Goal: Information Seeking & Learning: Understand process/instructions

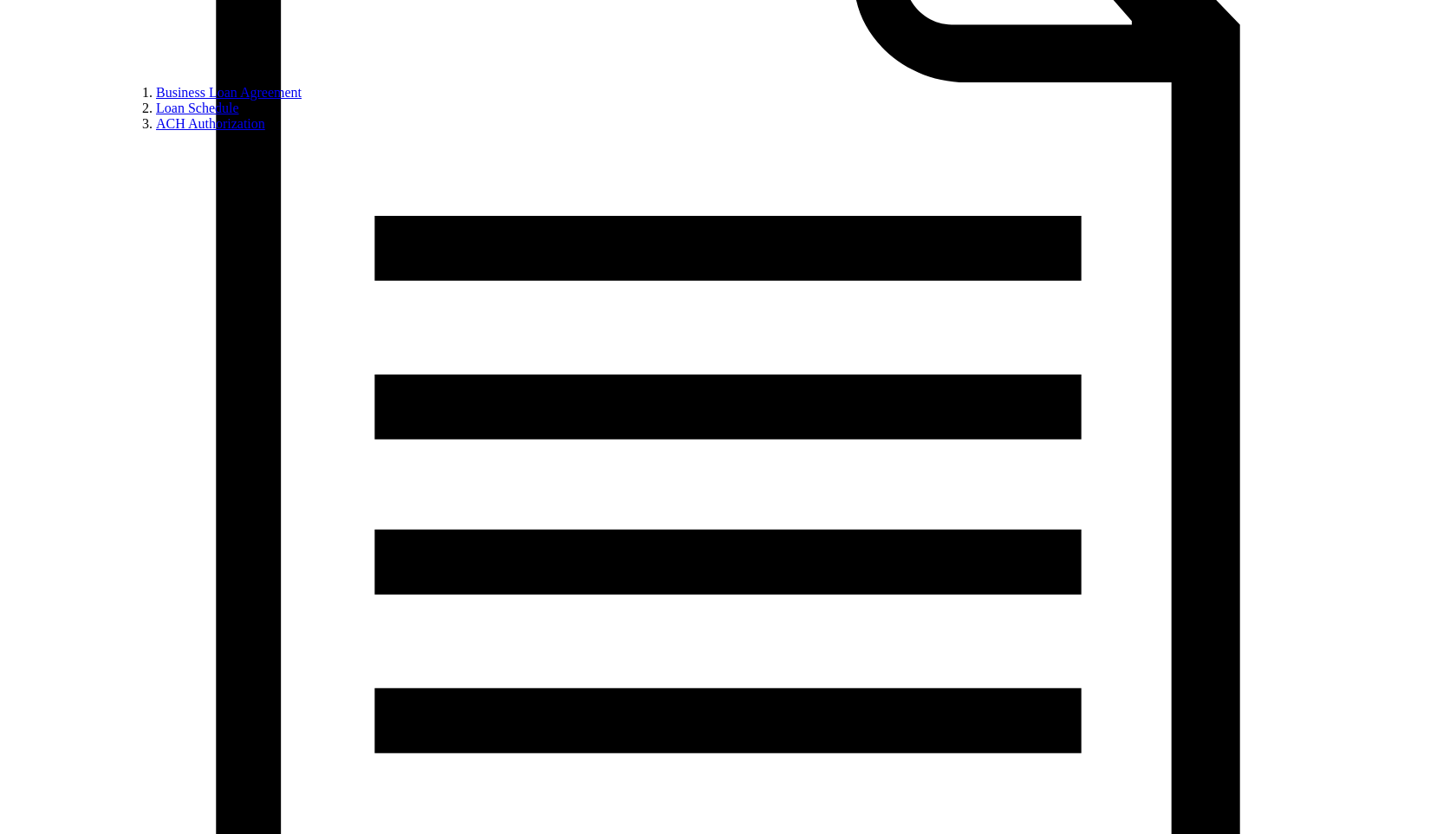
scroll to position [1046, 0]
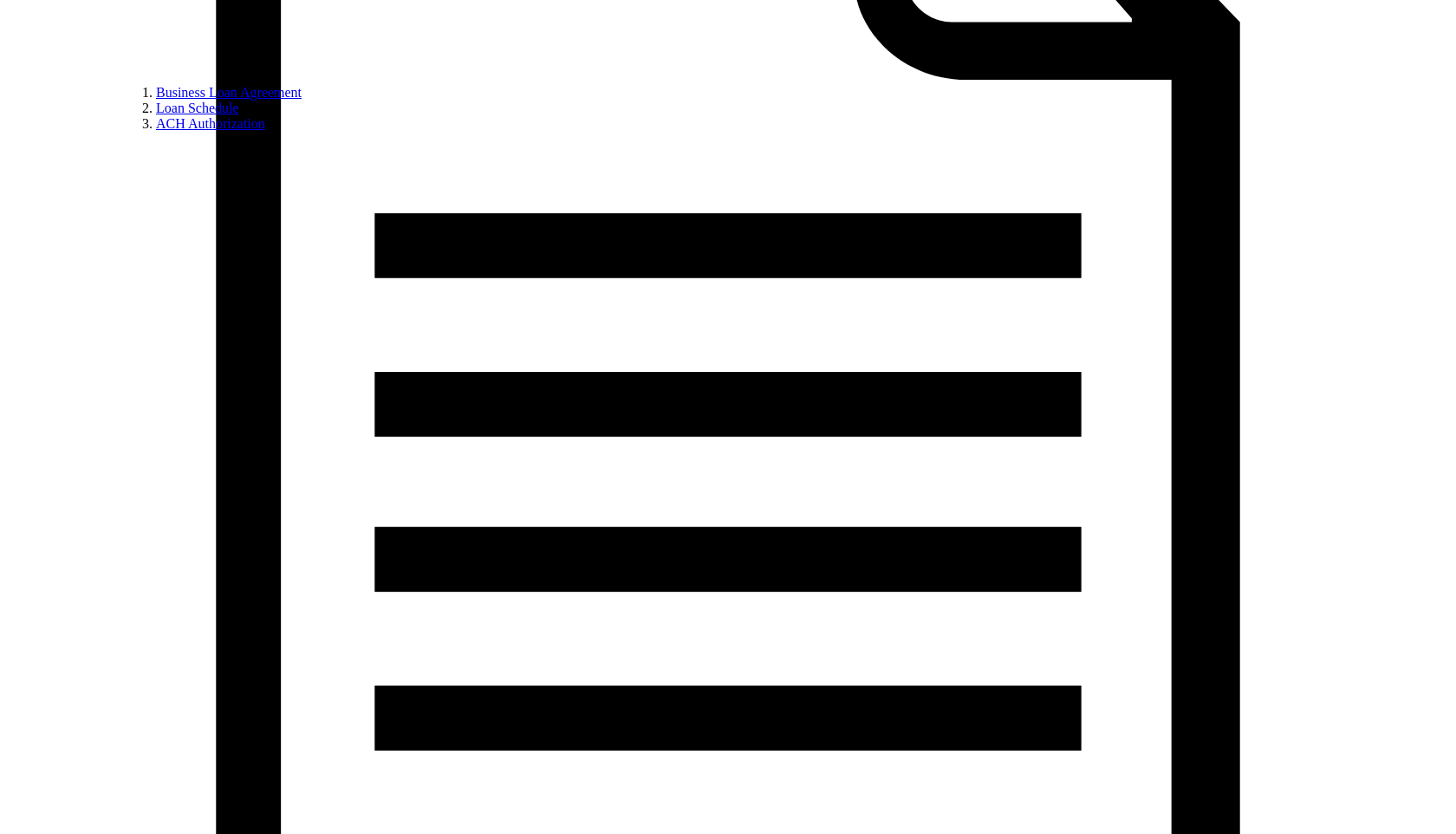
drag, startPoint x: 528, startPoint y: 445, endPoint x: 707, endPoint y: 464, distance: 180.0
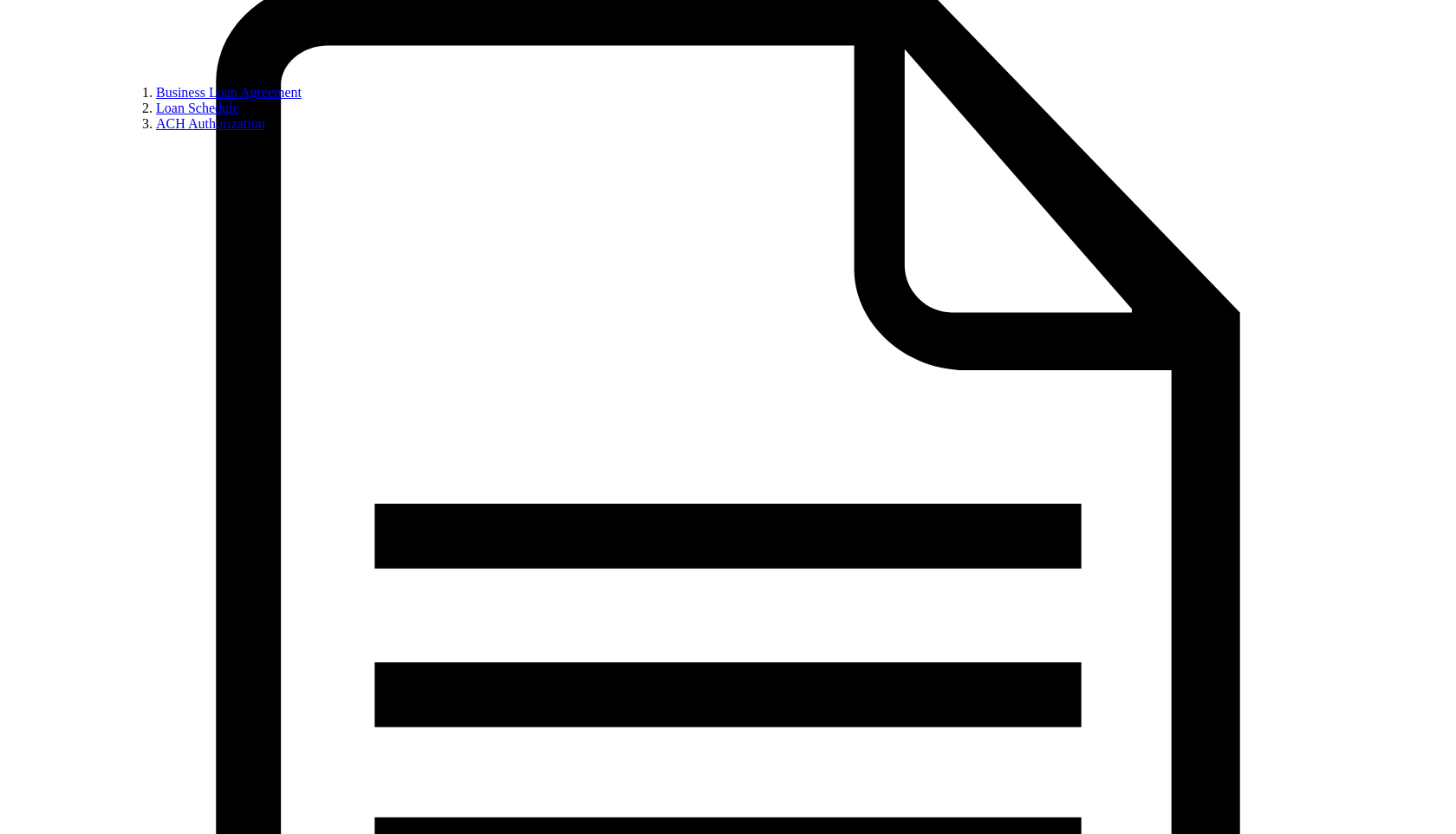
scroll to position [724, 0]
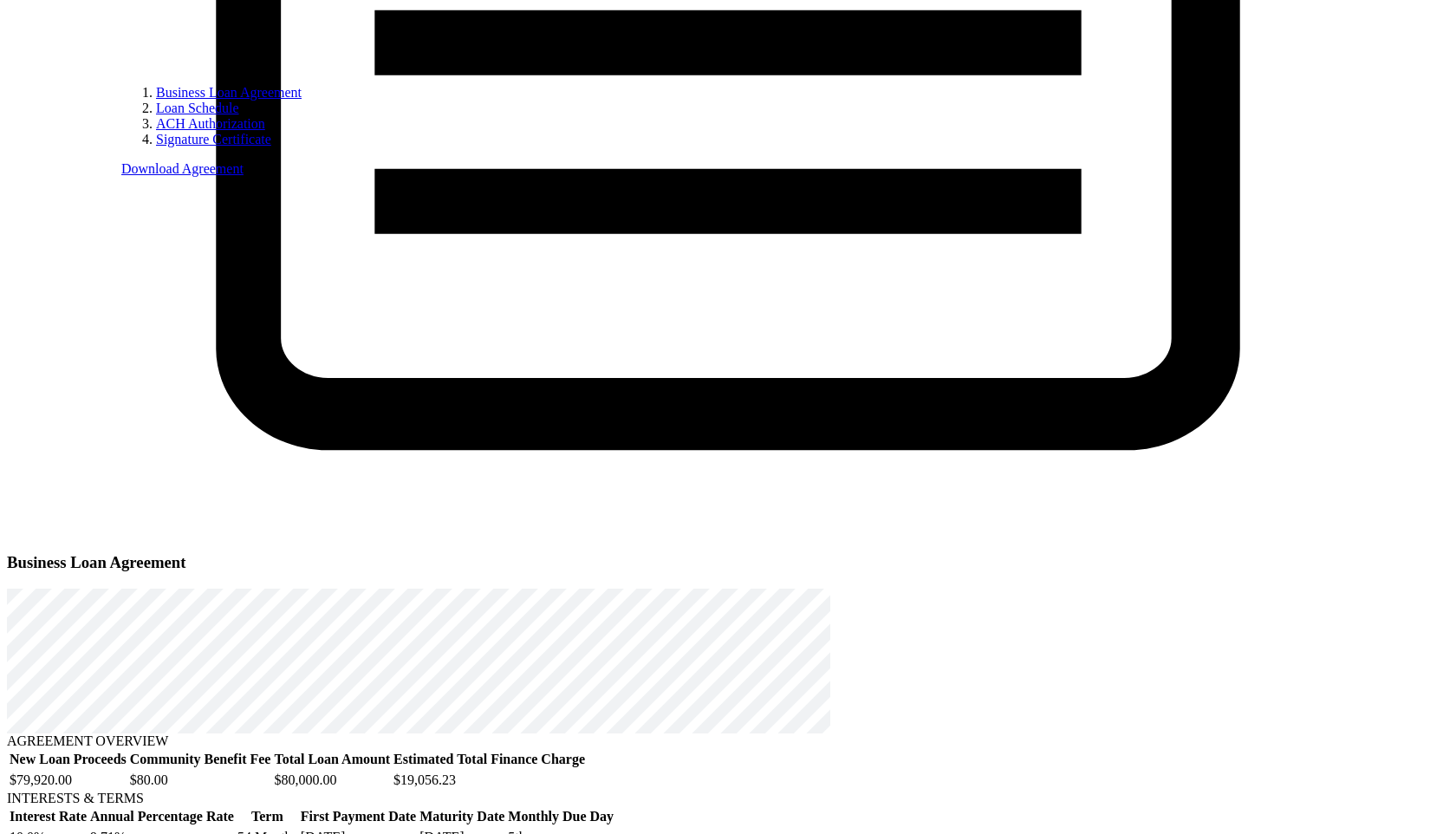
scroll to position [1466, 0]
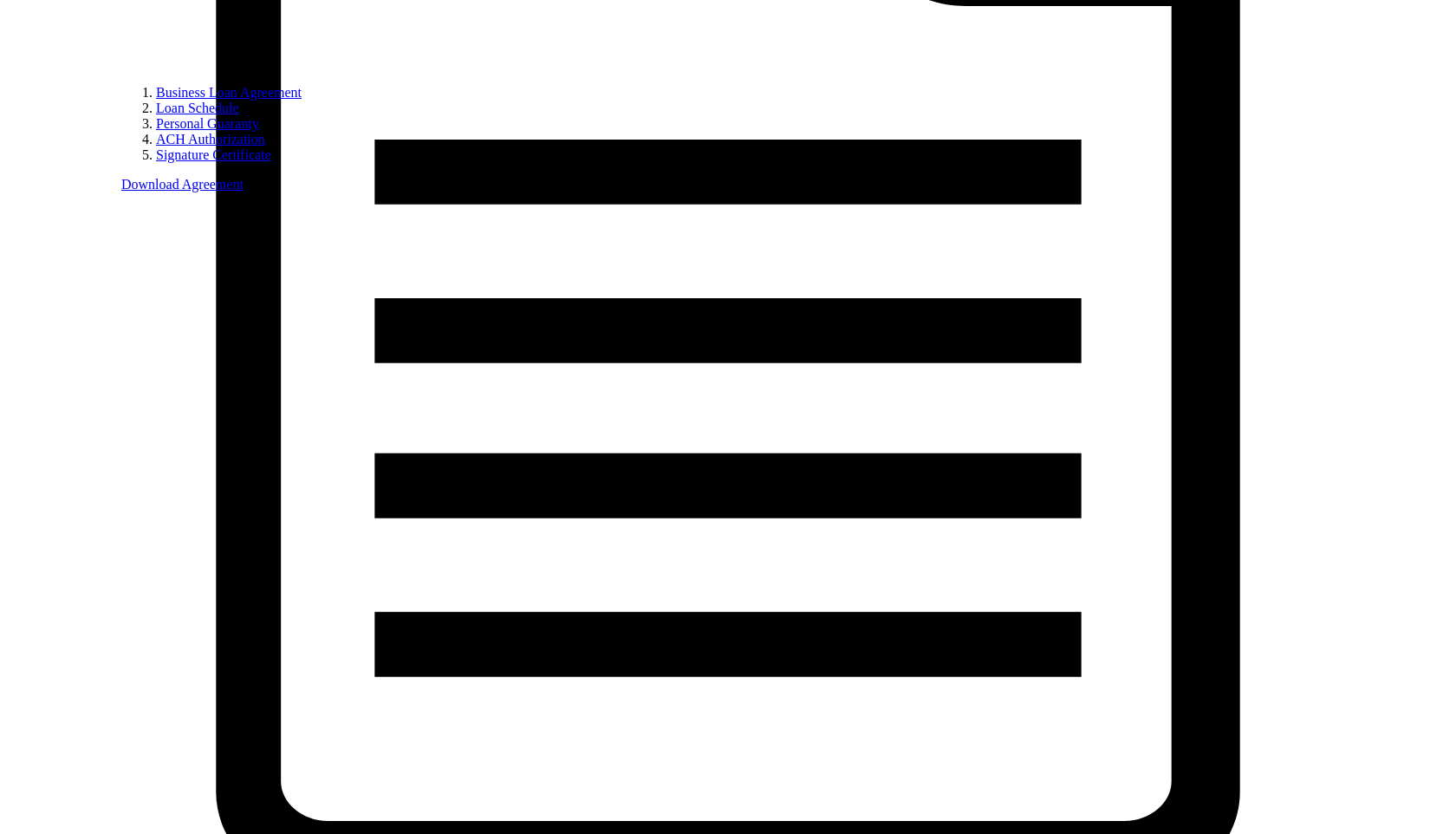
scroll to position [1113, 0]
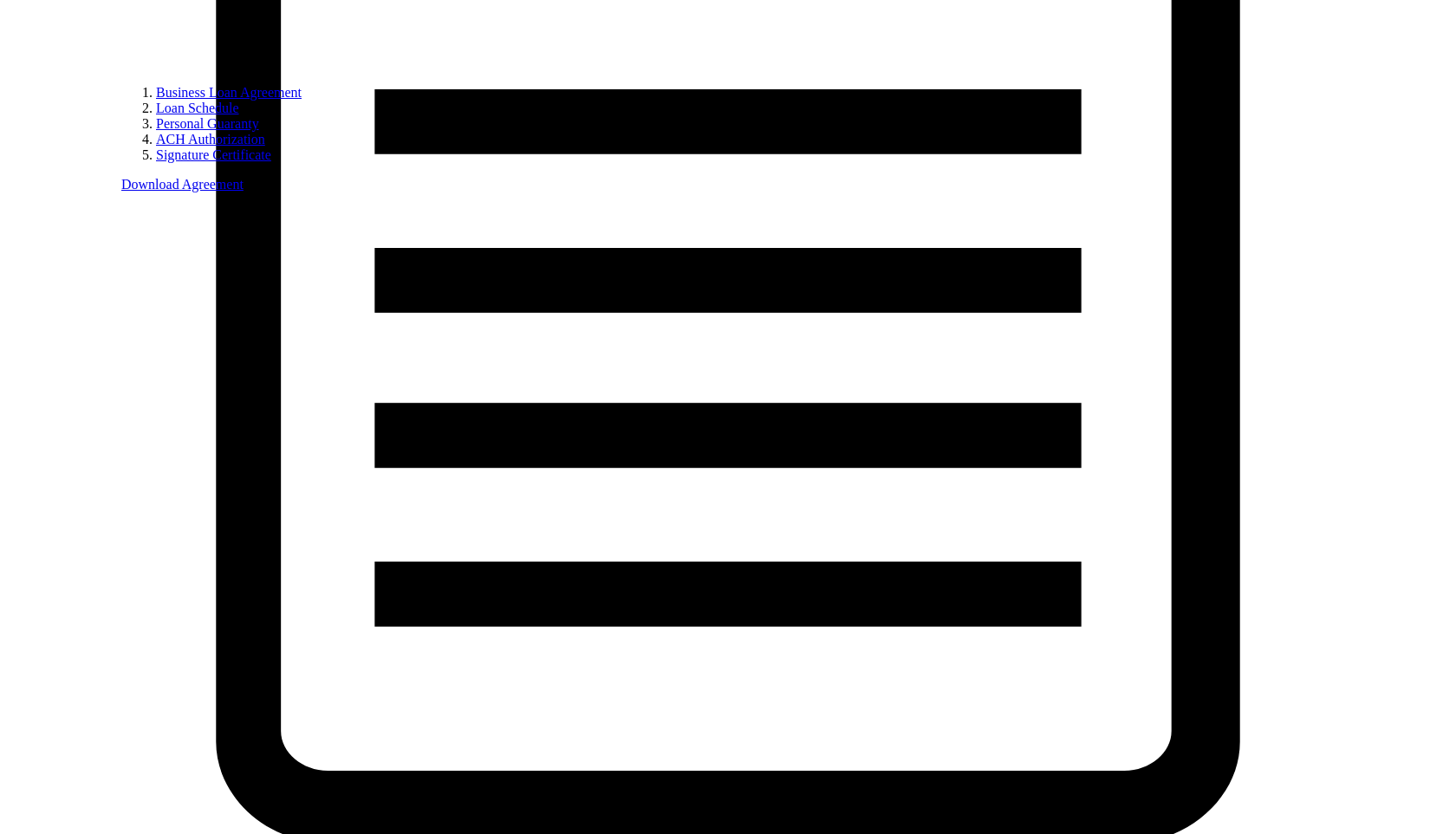
drag, startPoint x: 695, startPoint y: 250, endPoint x: 531, endPoint y: 198, distance: 172.0
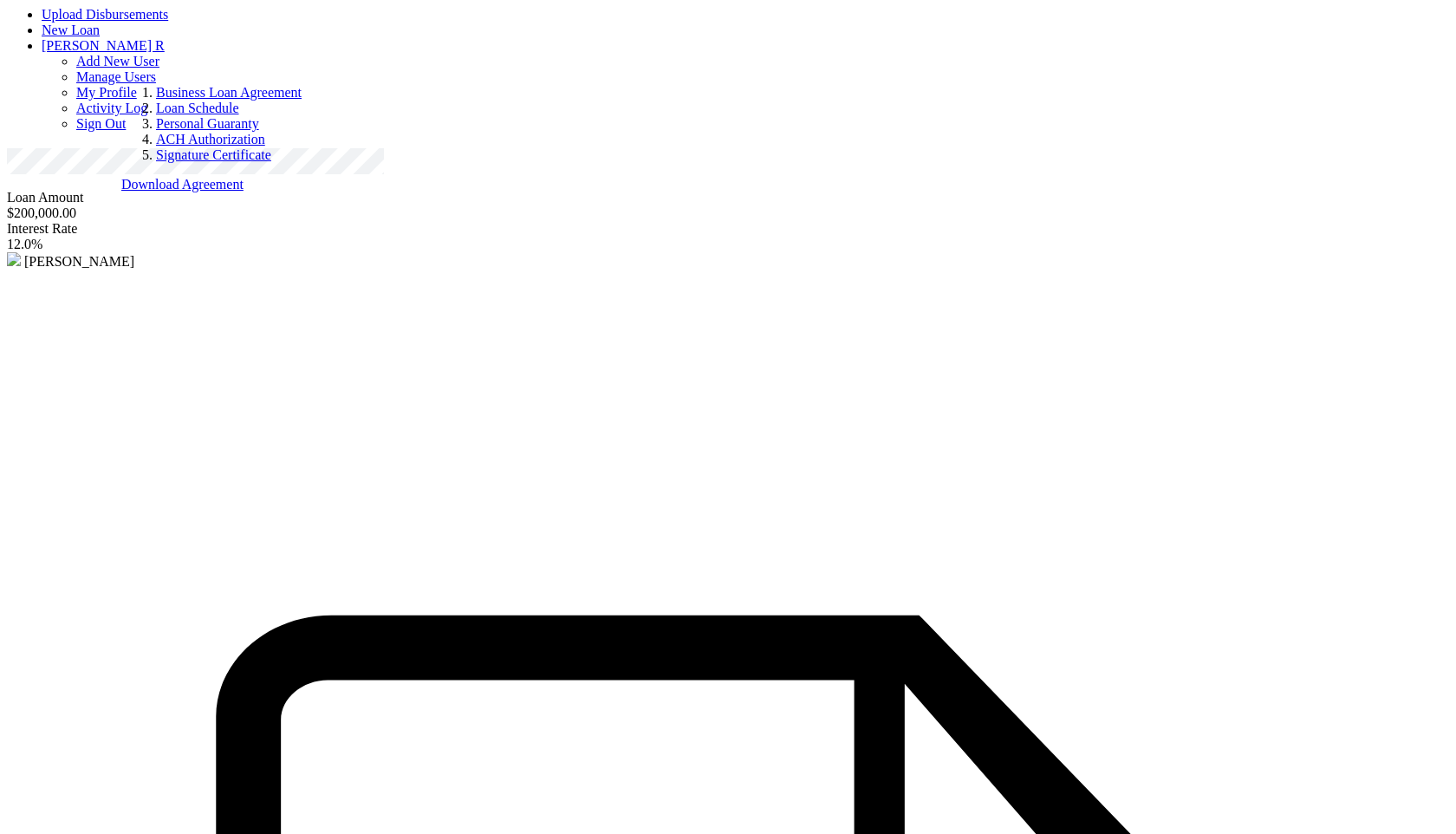
scroll to position [0, 0]
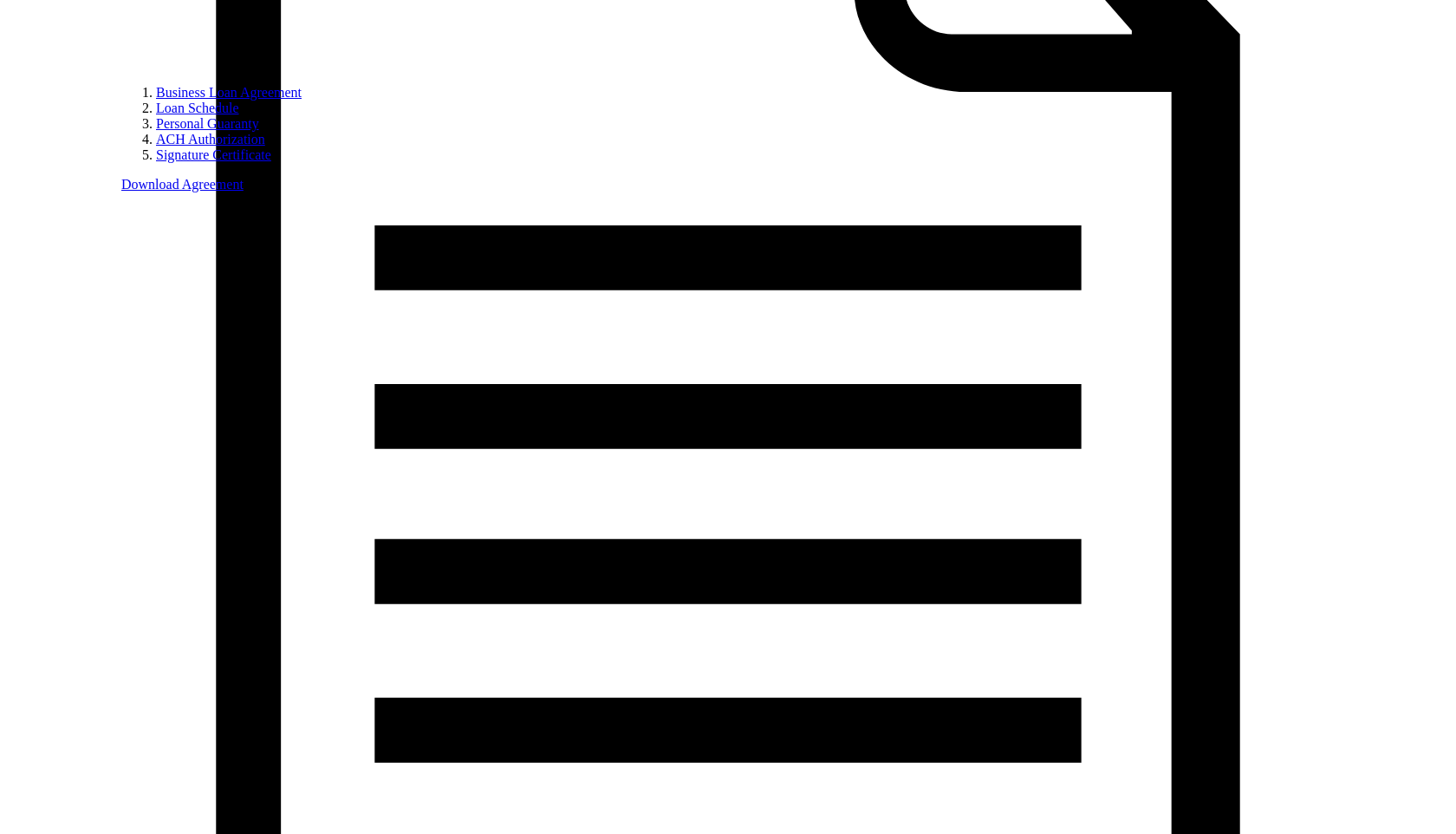
scroll to position [972, 0]
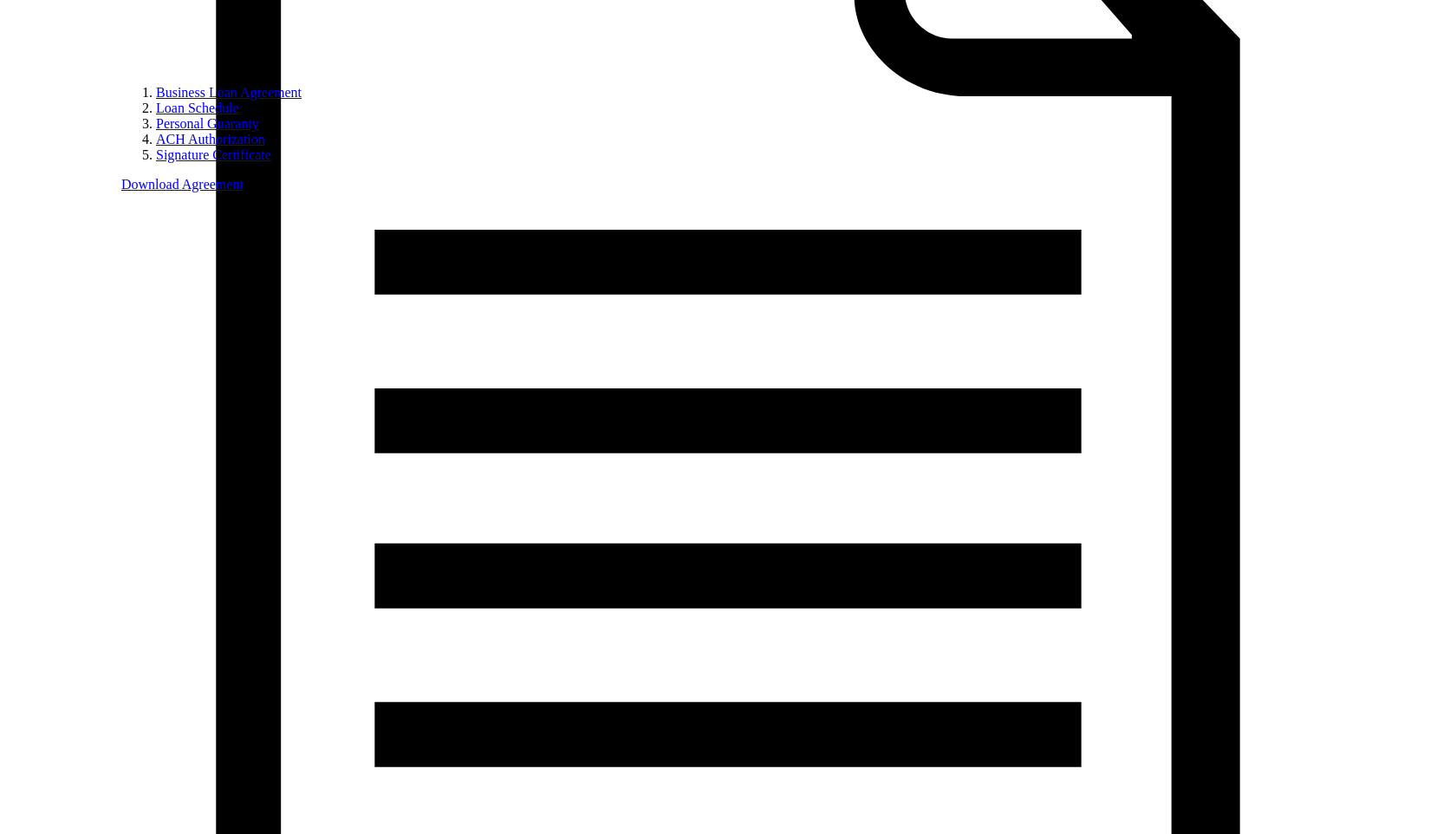
drag, startPoint x: 702, startPoint y: 399, endPoint x: 494, endPoint y: 359, distance: 211.8
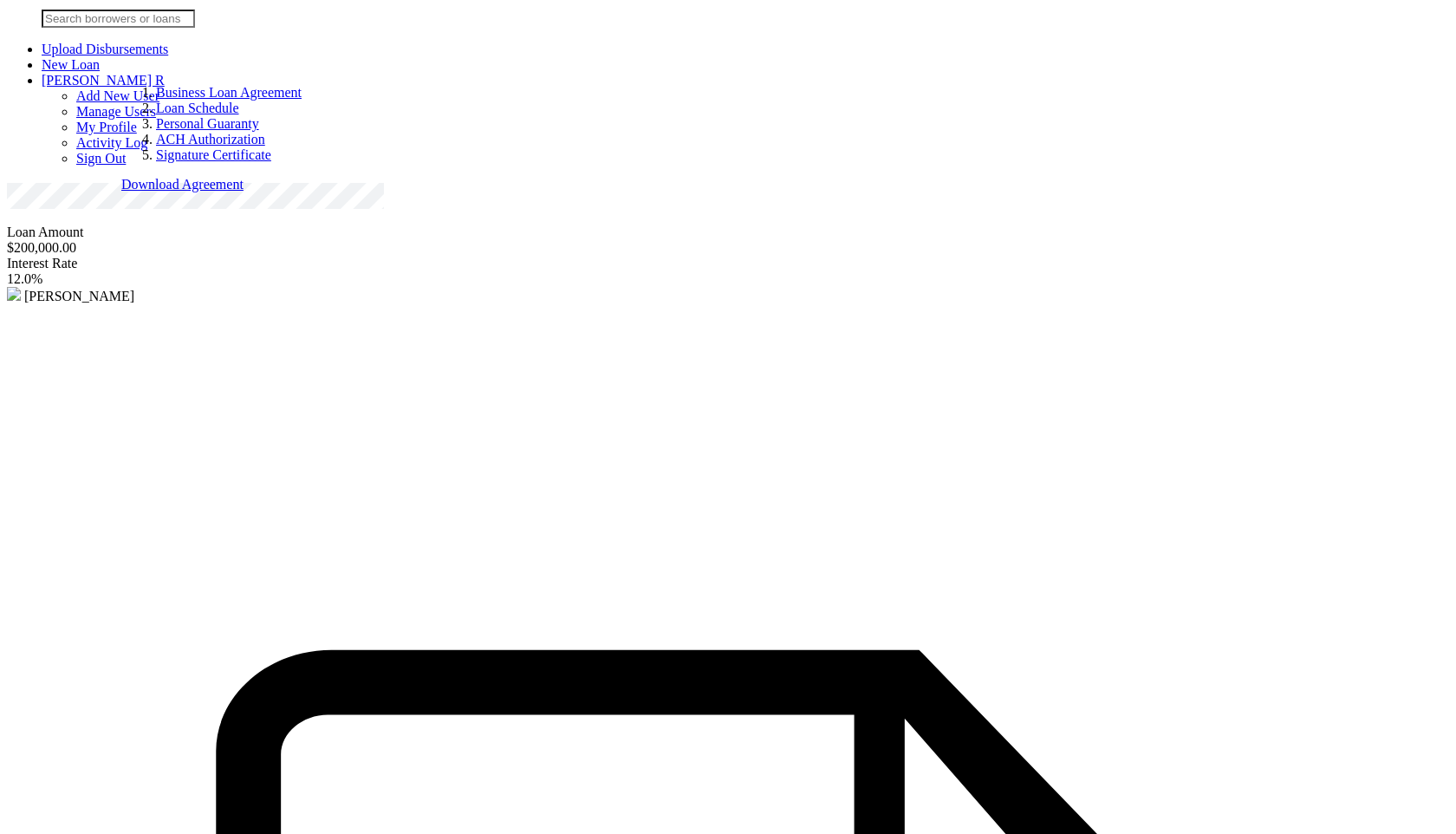
scroll to position [0, 0]
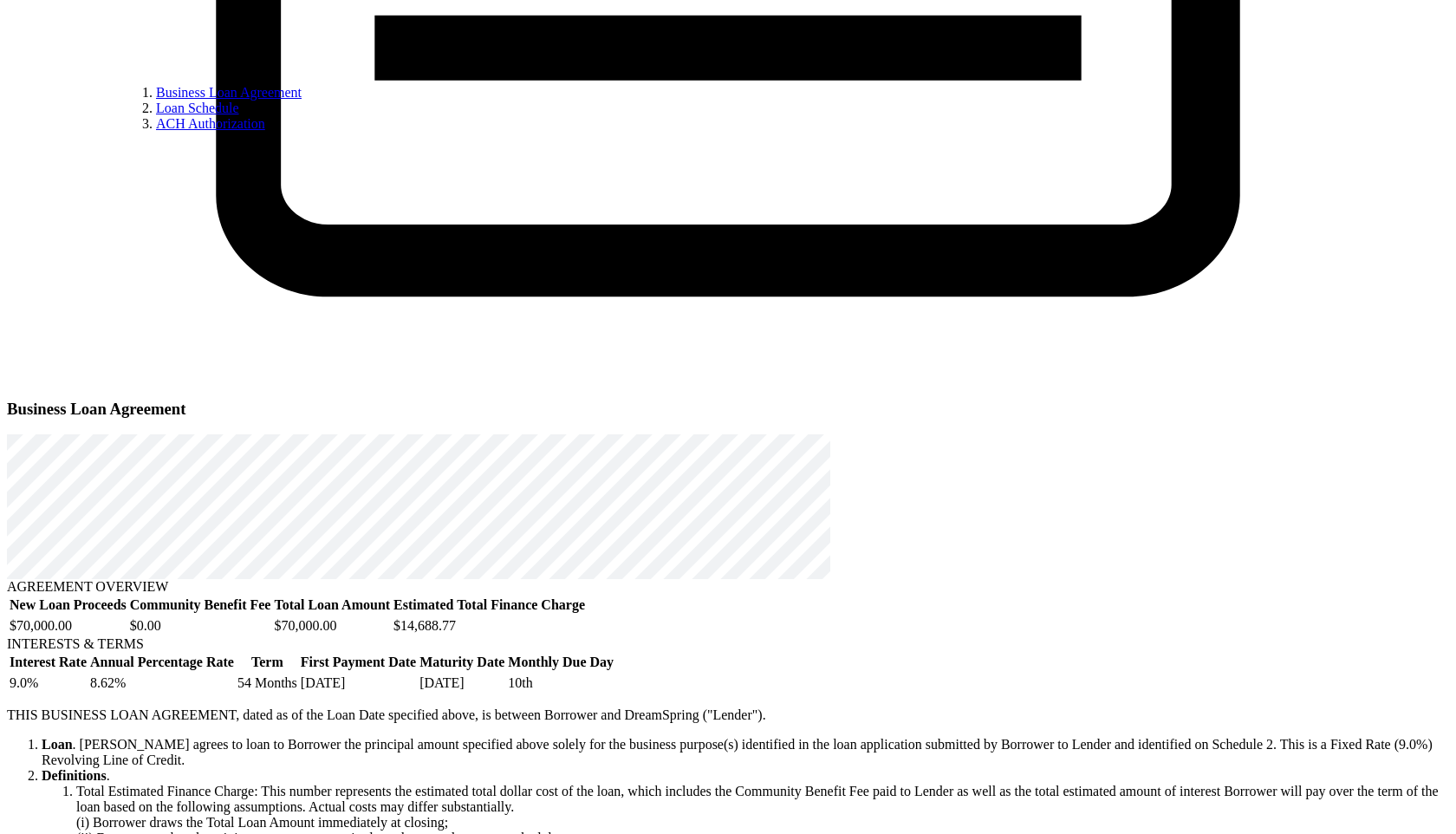
scroll to position [1670, 0]
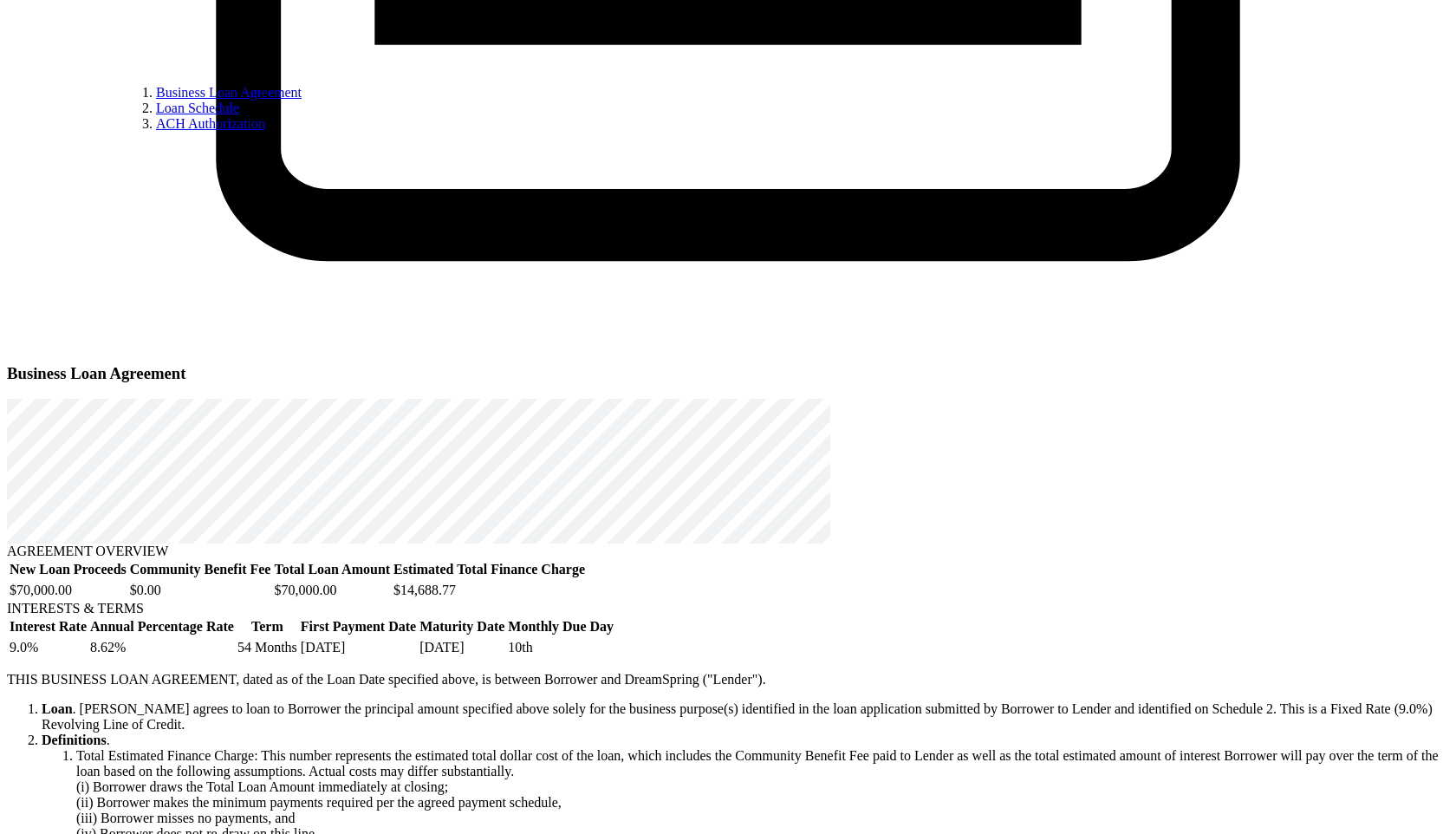
scroll to position [1701, 0]
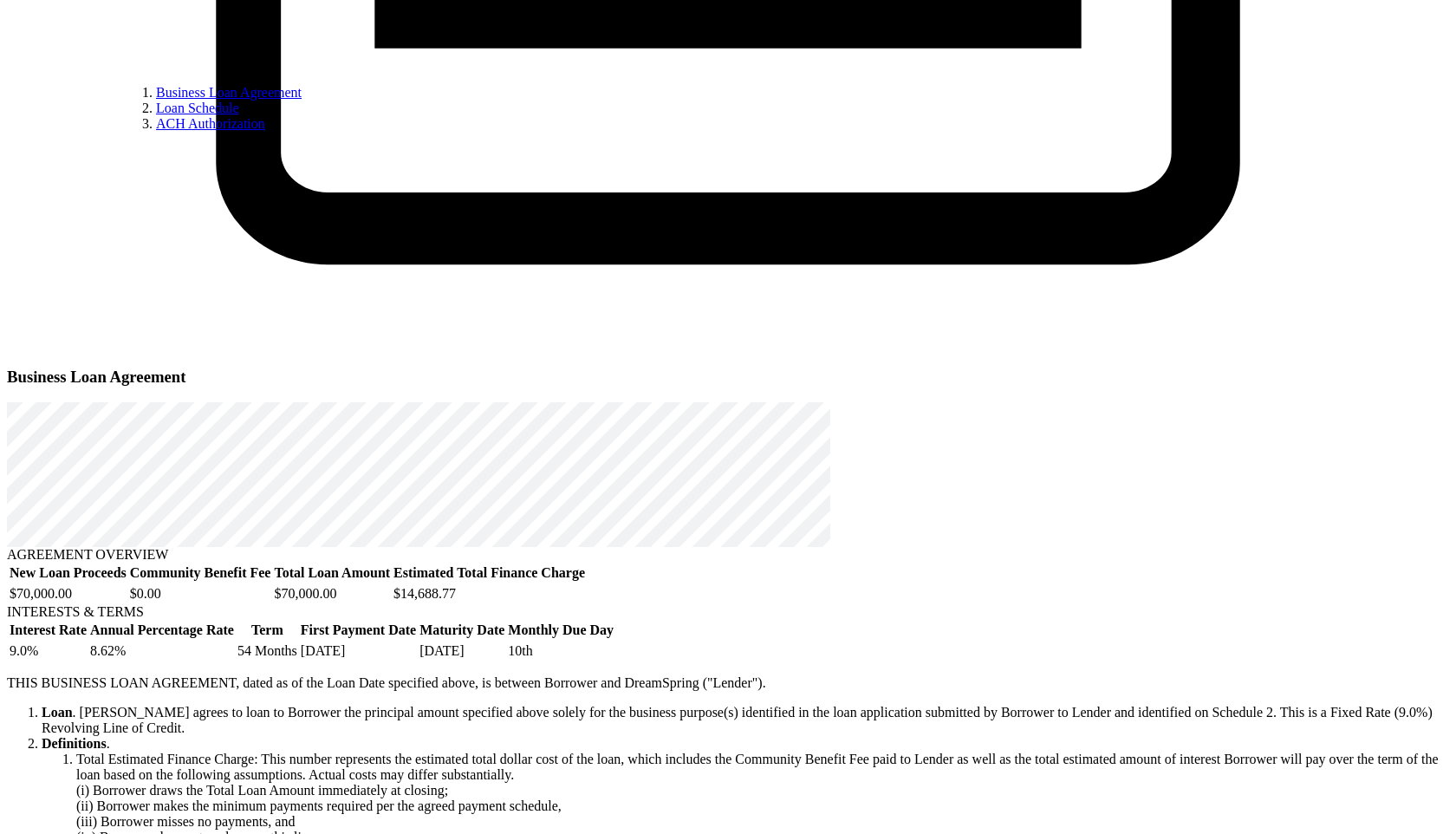
drag, startPoint x: 750, startPoint y: 439, endPoint x: 528, endPoint y: 371, distance: 232.2
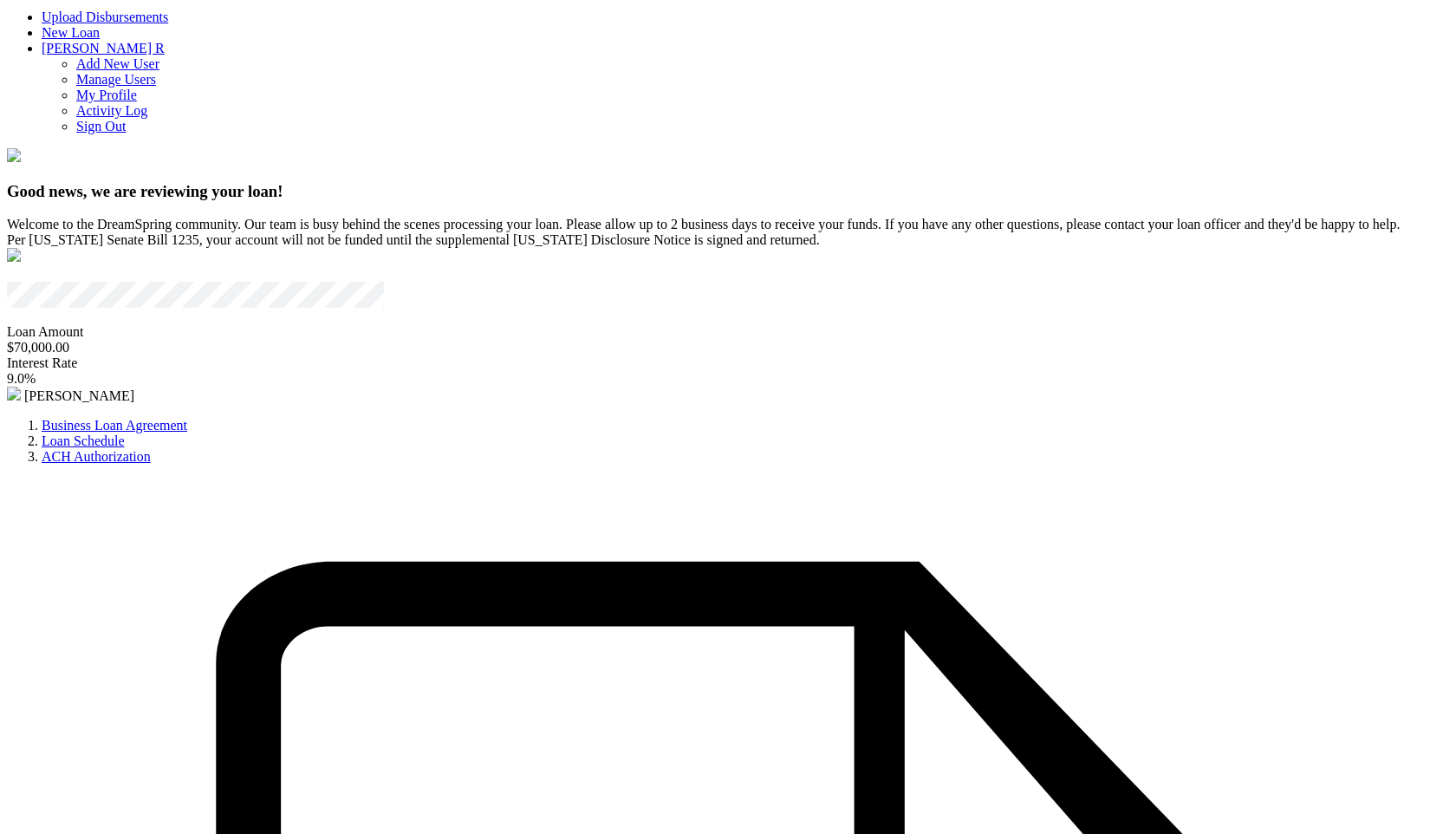
scroll to position [0, 0]
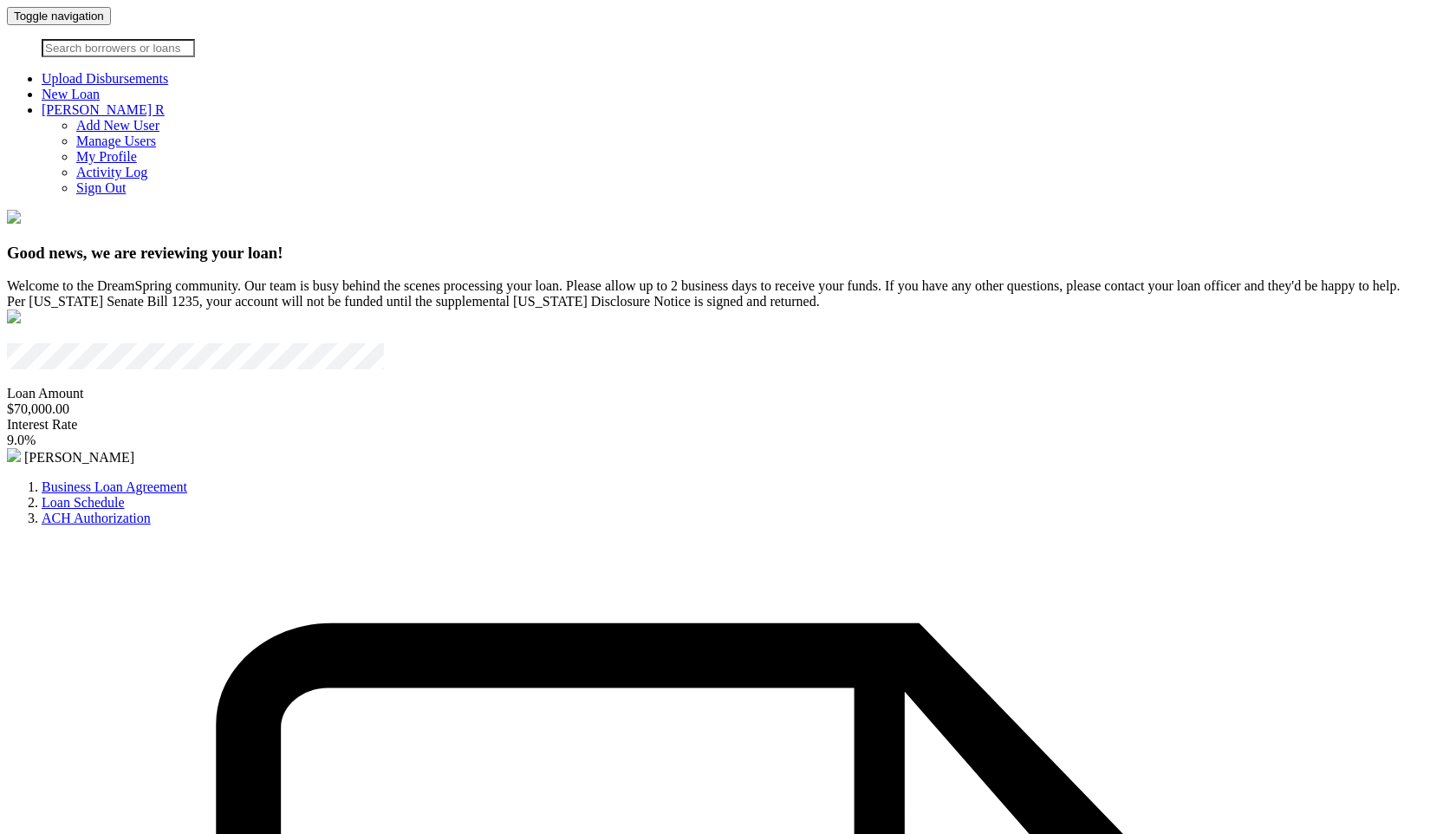
click at [100, 87] on link "New Loan" at bounding box center [71, 94] width 58 height 15
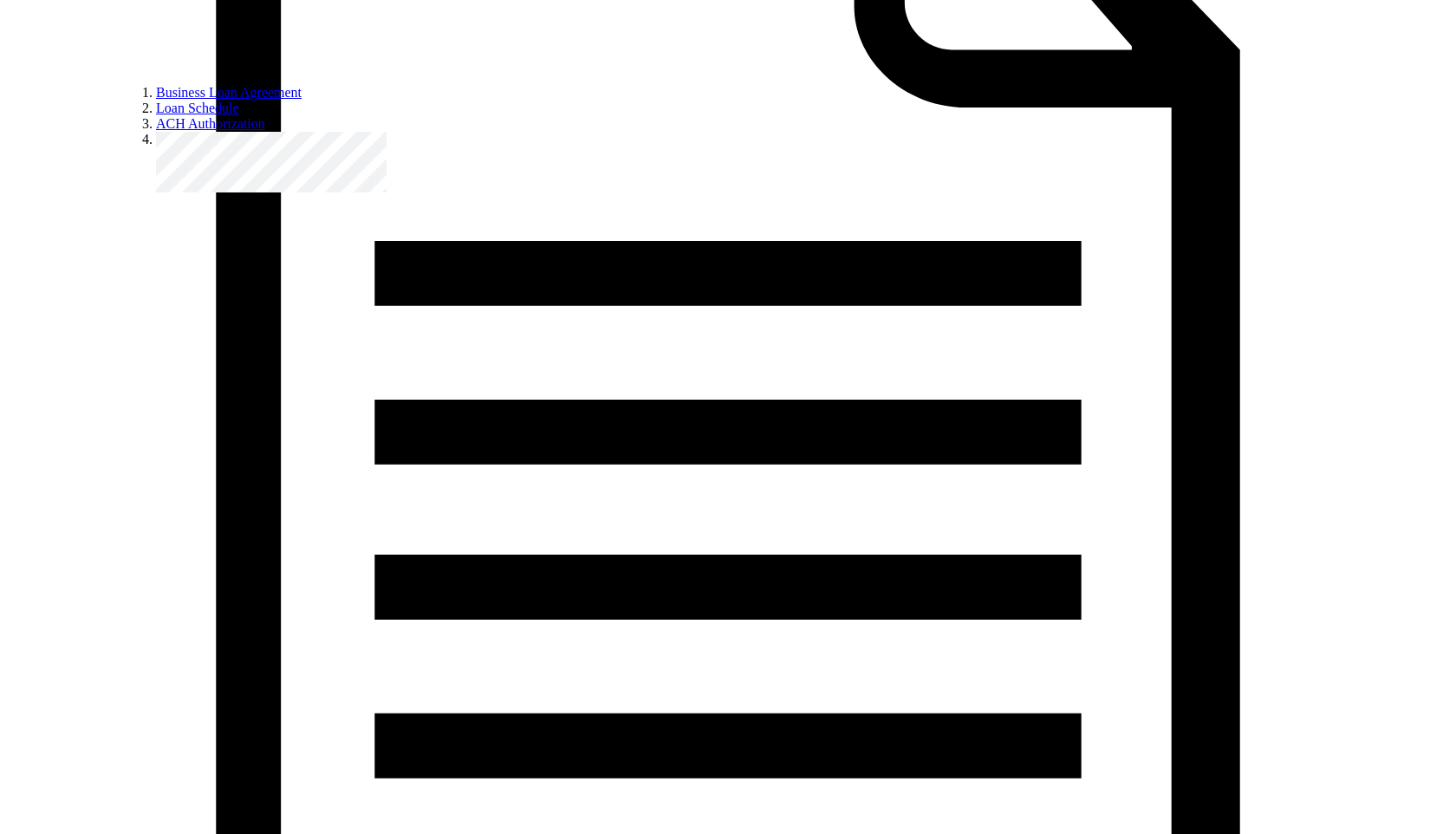
scroll to position [1007, 0]
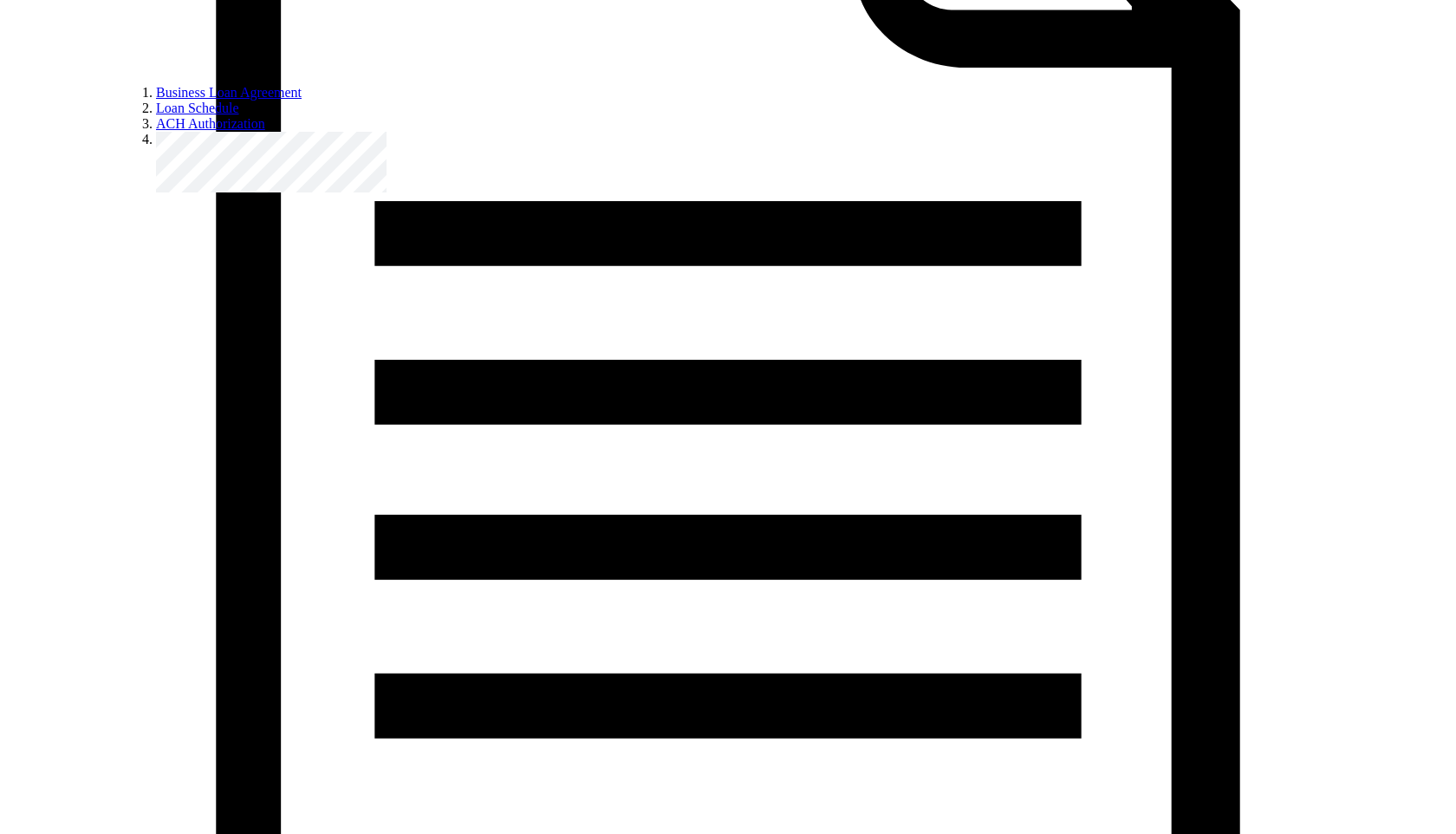
drag, startPoint x: 571, startPoint y: 381, endPoint x: 533, endPoint y: 315, distance: 76.2
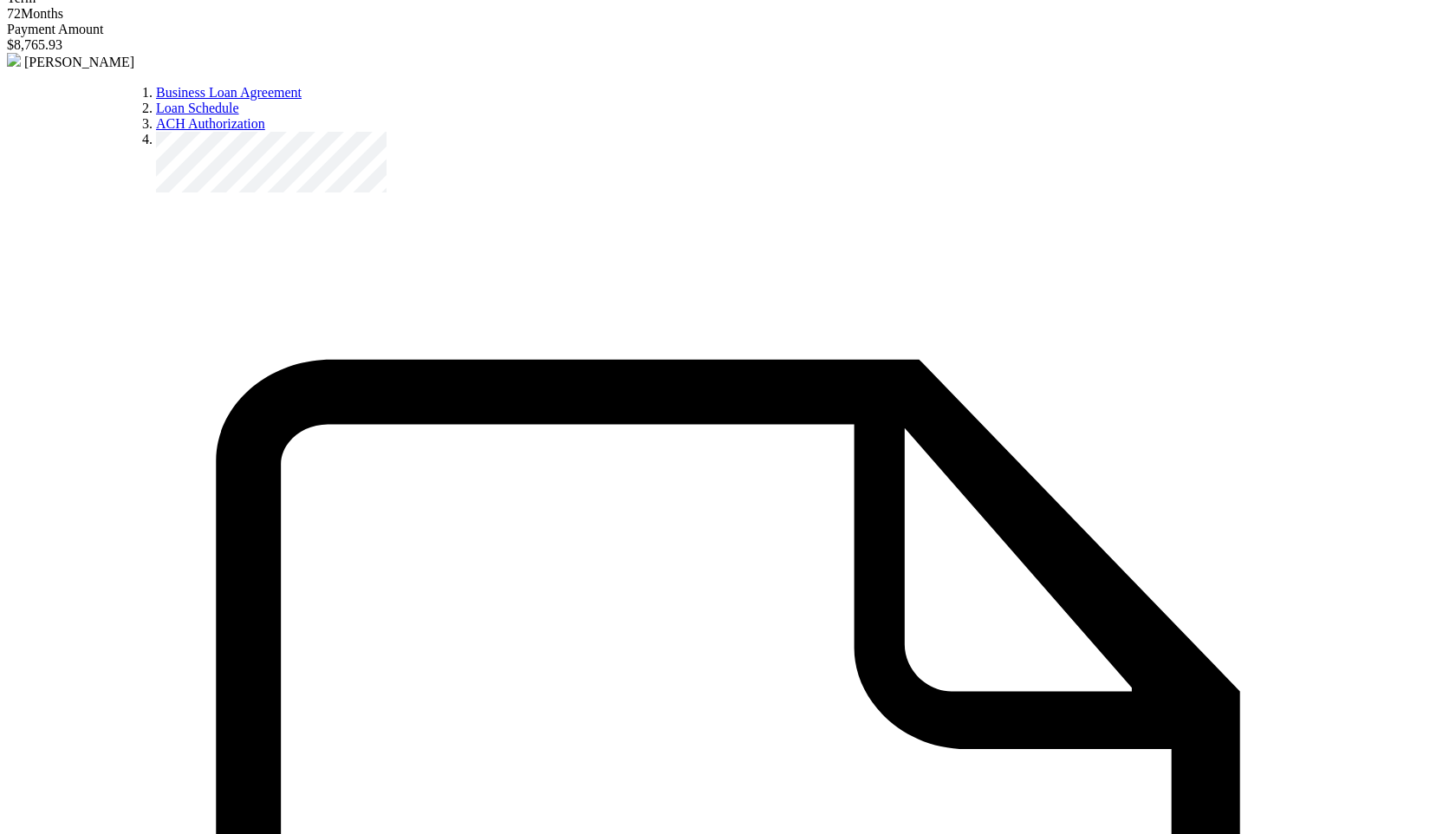
scroll to position [0, 0]
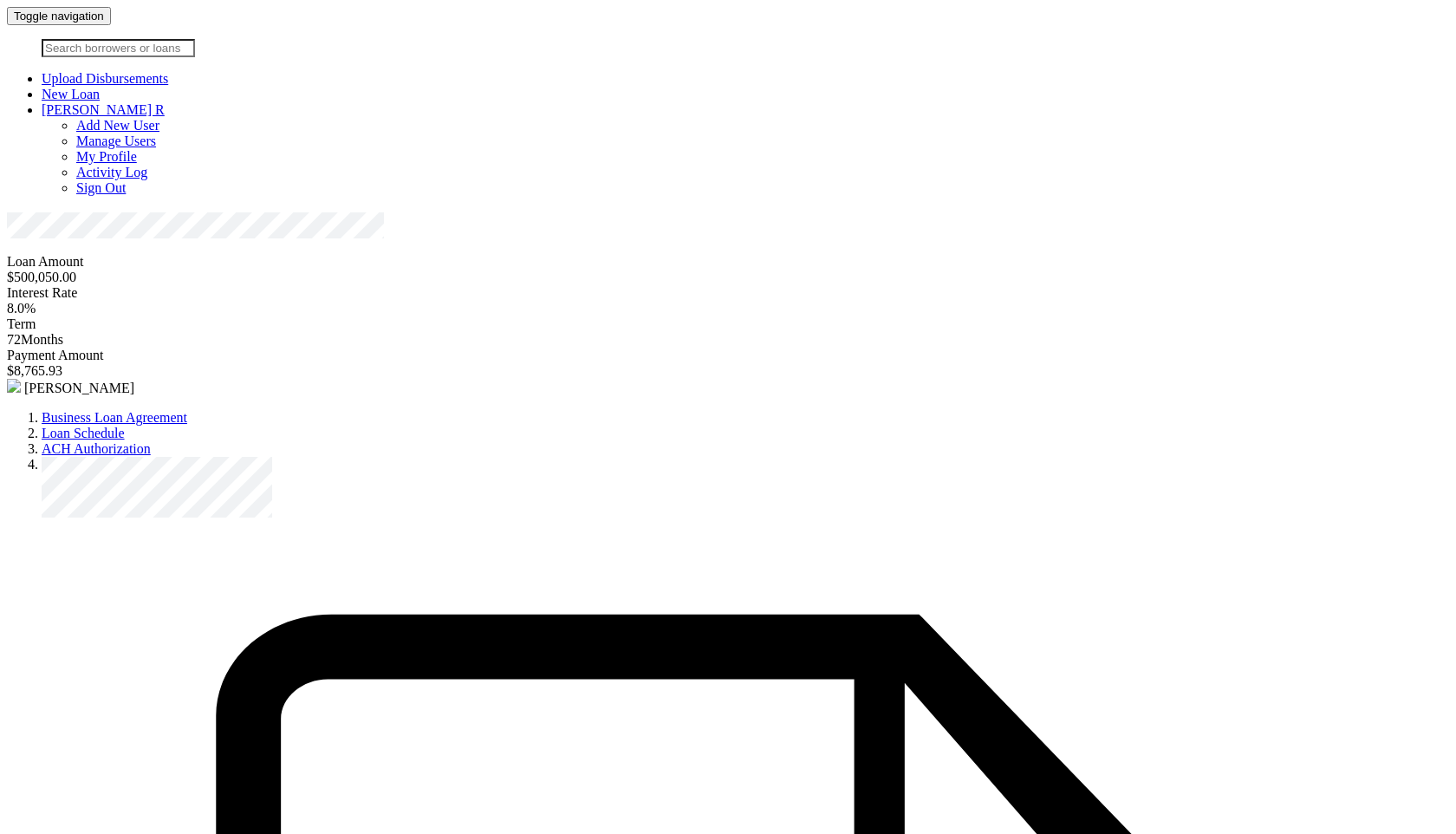
click at [100, 87] on link "New Loan" at bounding box center [71, 94] width 58 height 15
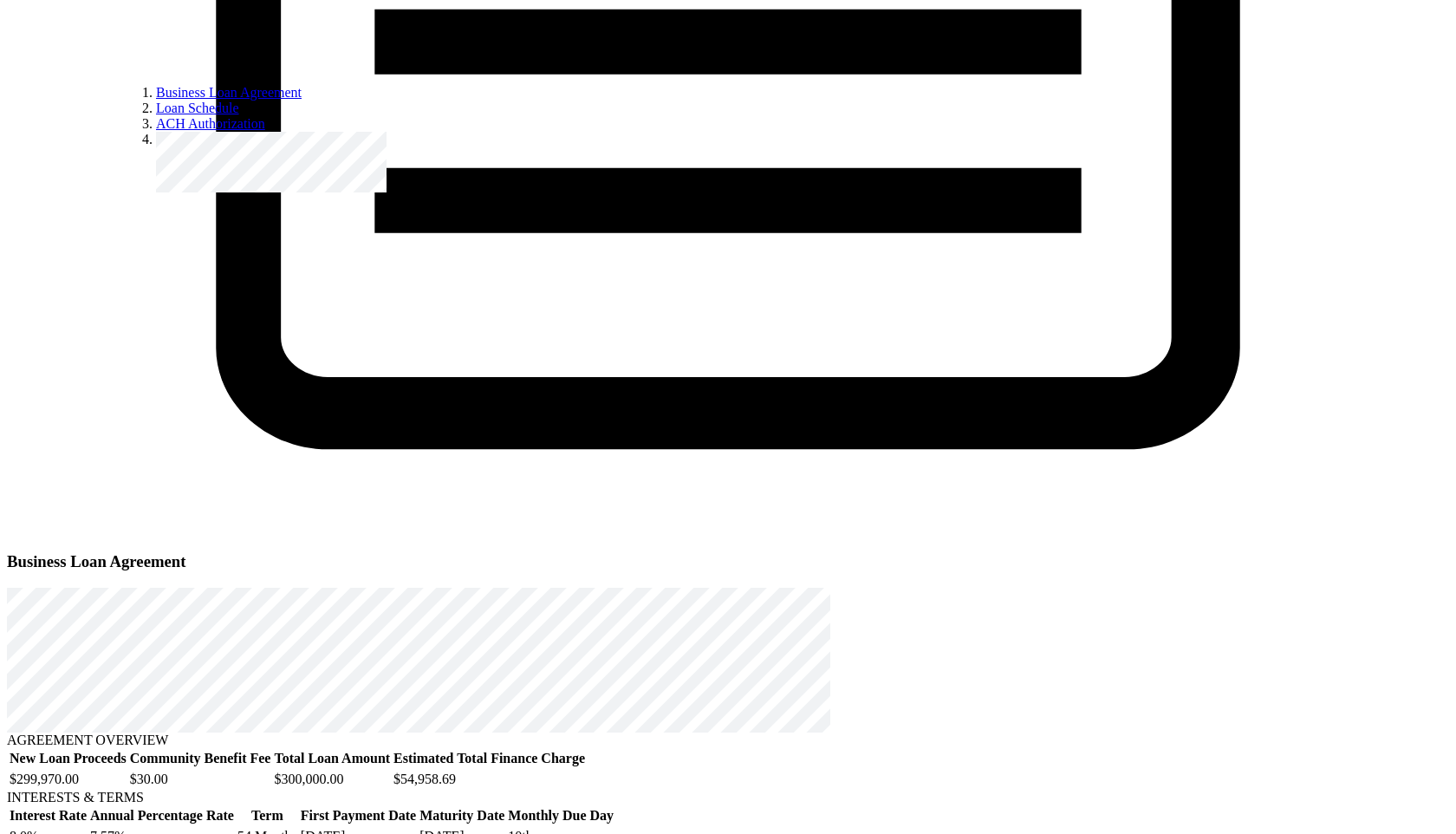
scroll to position [1496, 0]
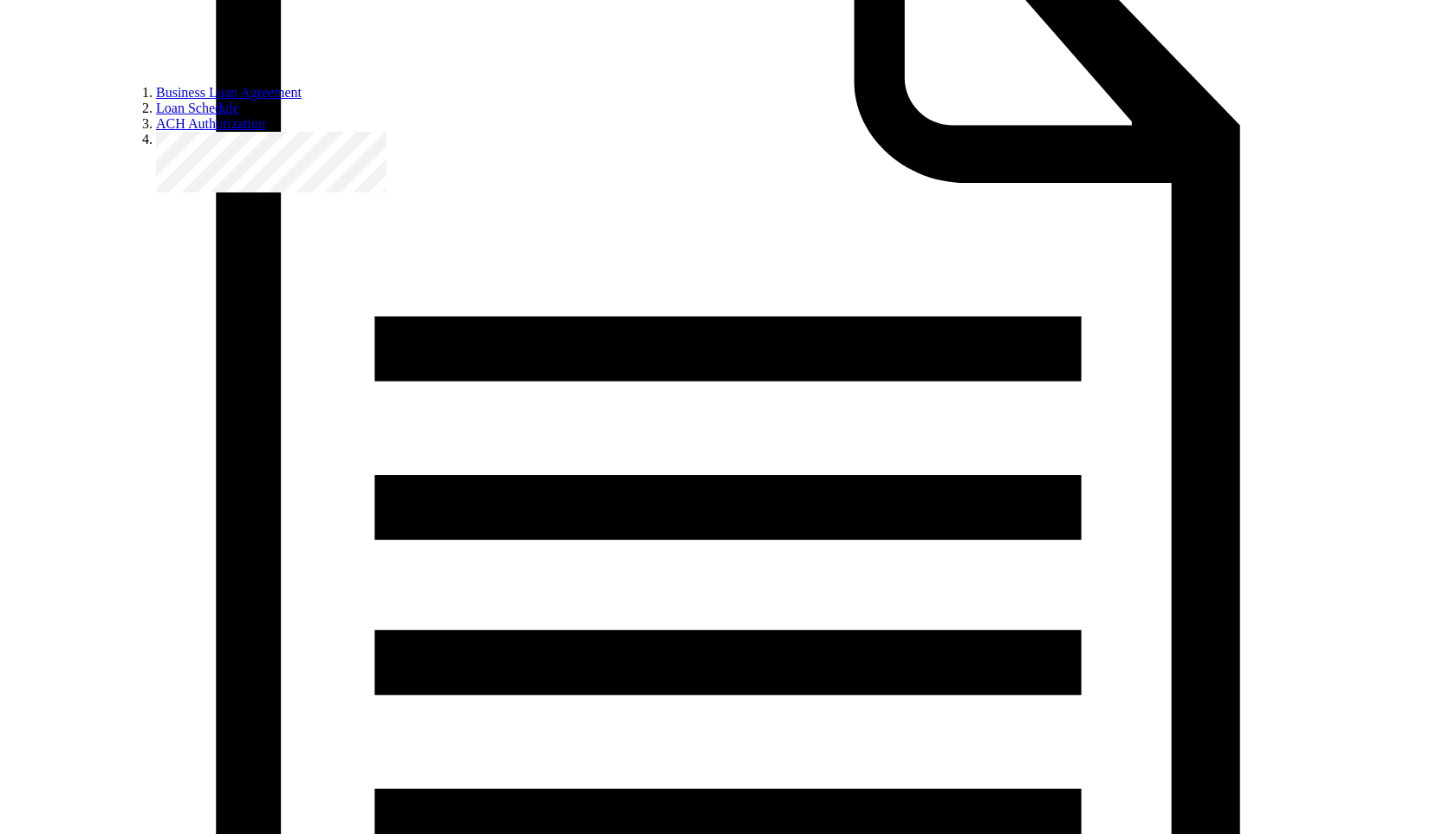
scroll to position [750, 0]
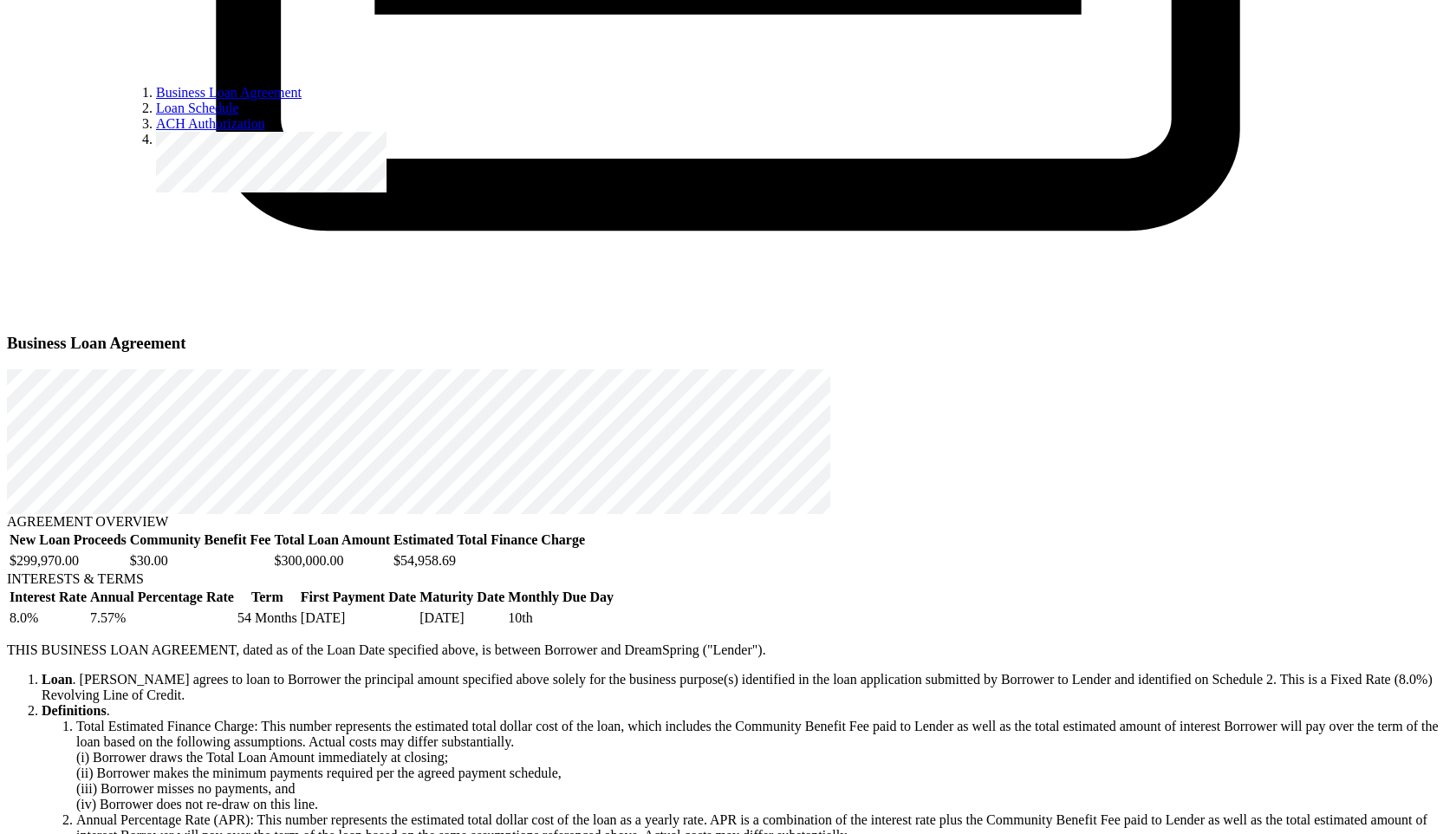
scroll to position [1656, 0]
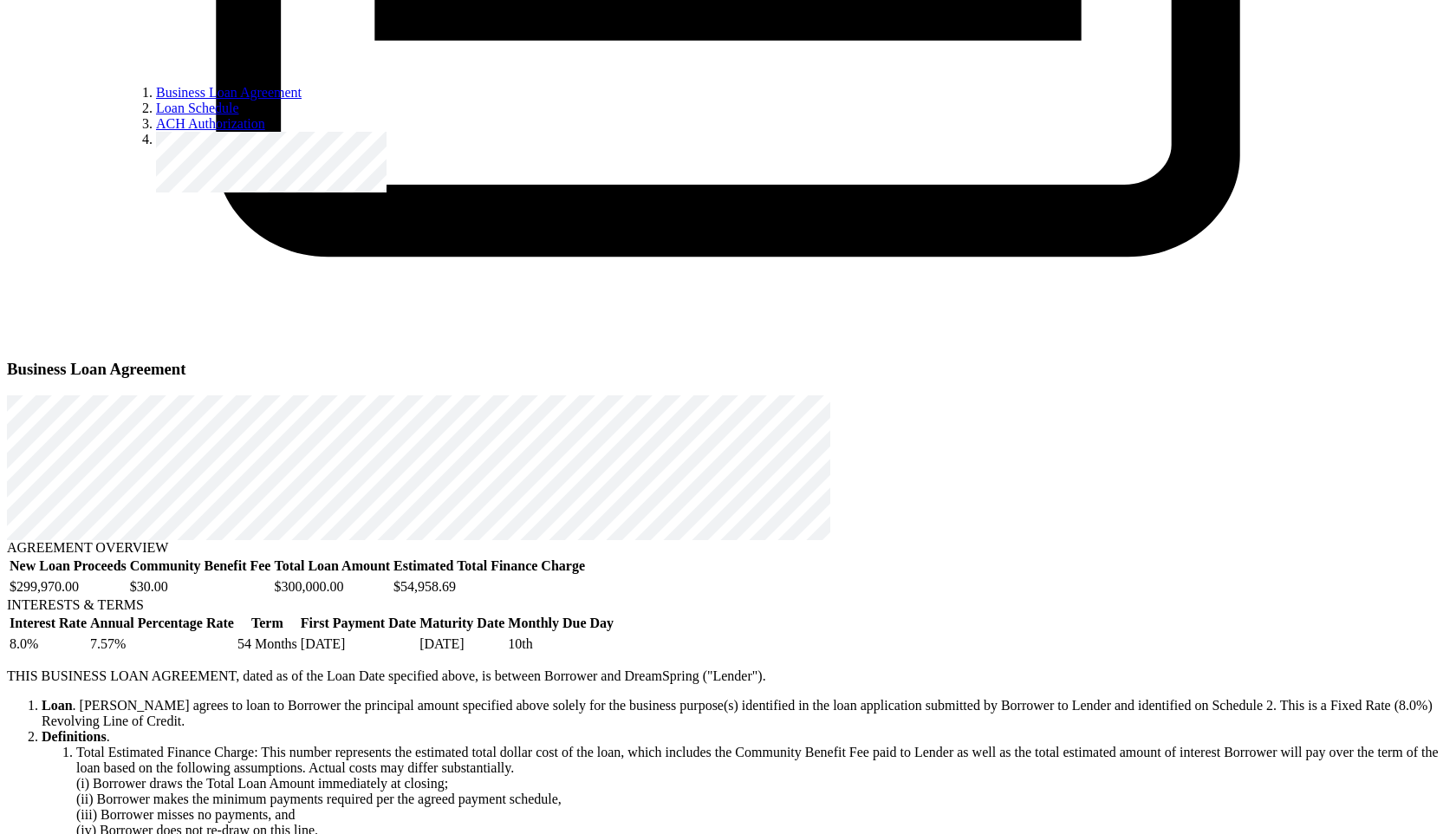
scroll to position [1647, 0]
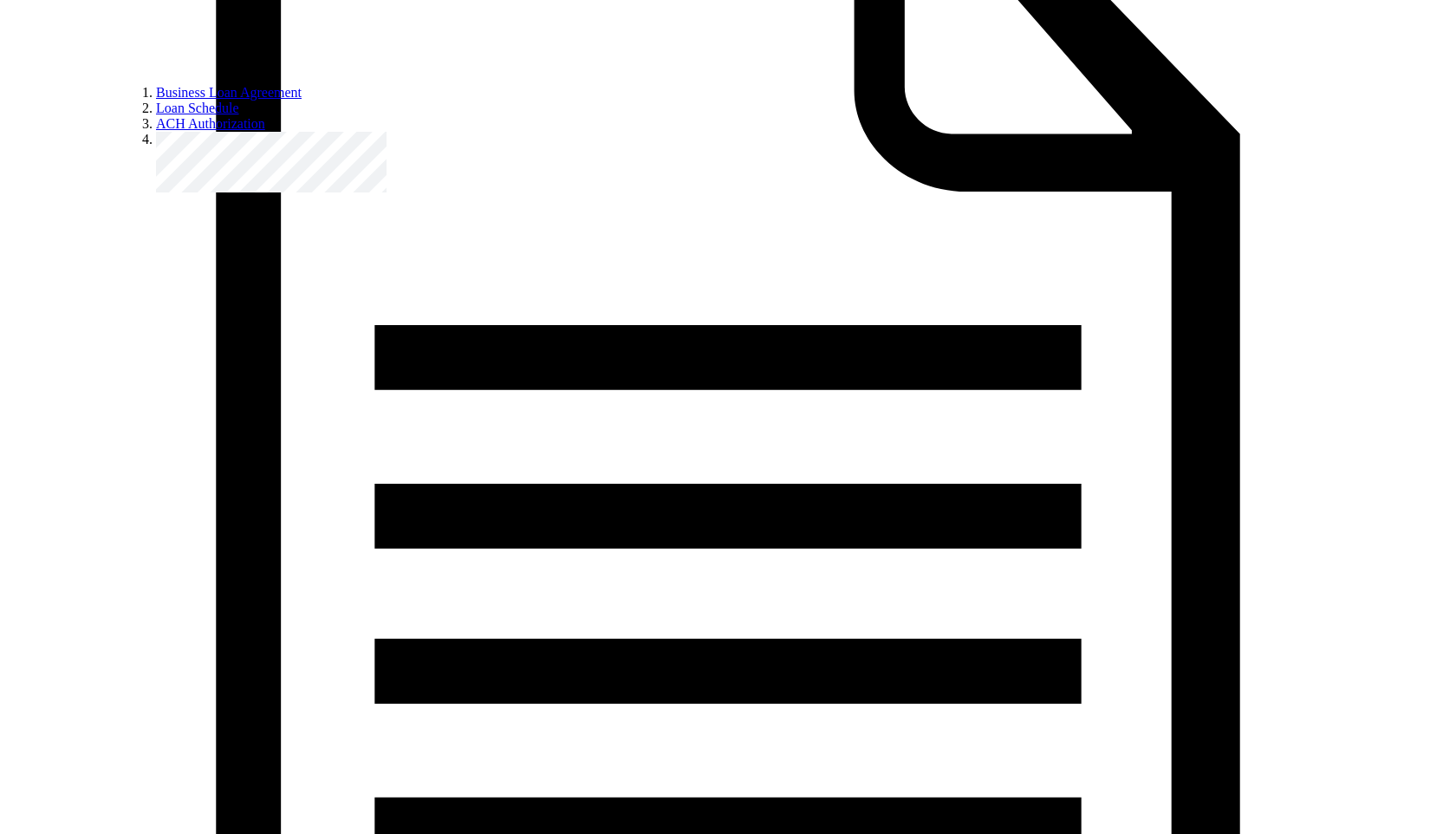
scroll to position [692, 0]
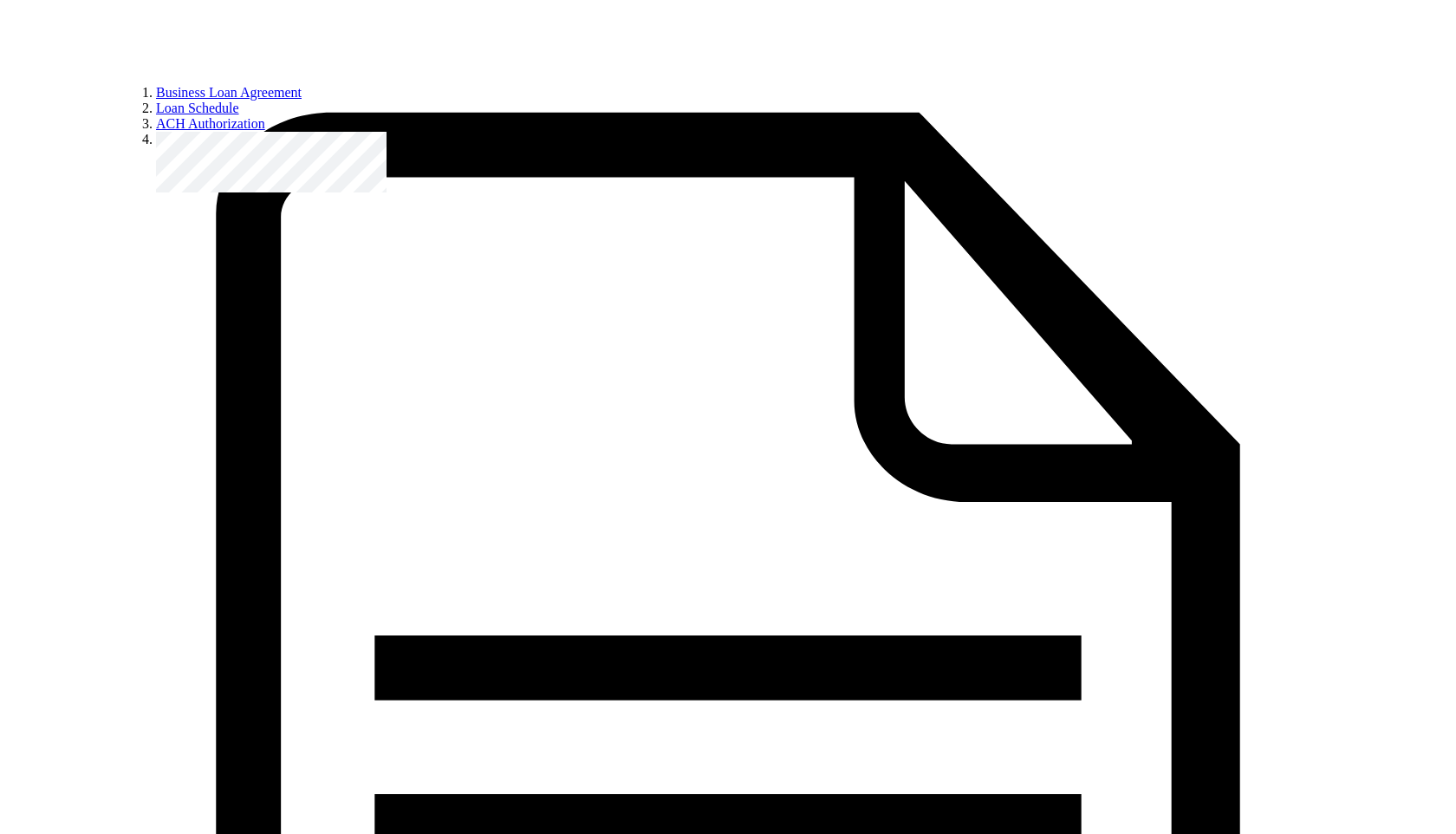
scroll to position [986, 0]
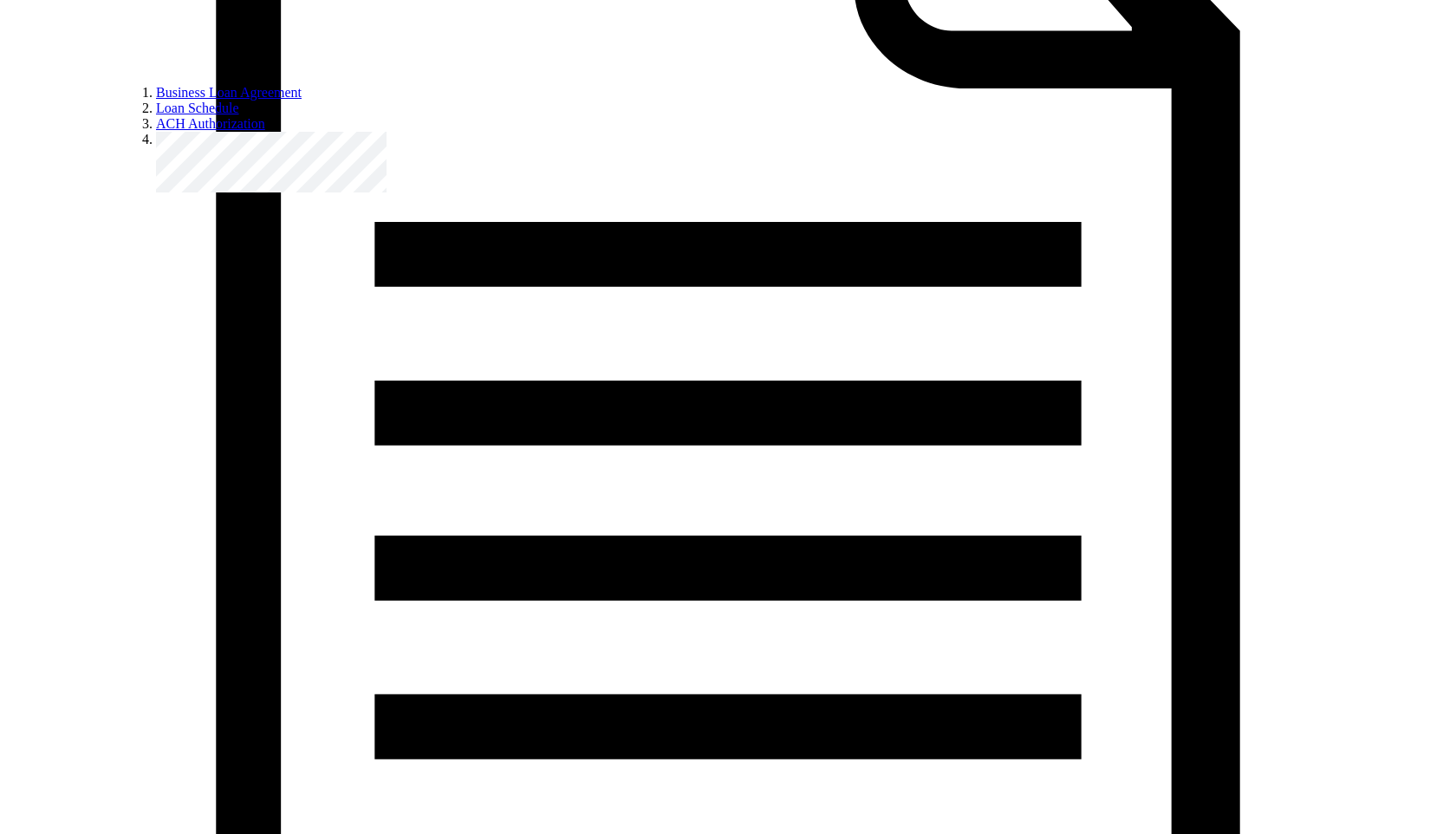
drag, startPoint x: 522, startPoint y: 332, endPoint x: 900, endPoint y: 388, distance: 382.1
